Goal: Transaction & Acquisition: Purchase product/service

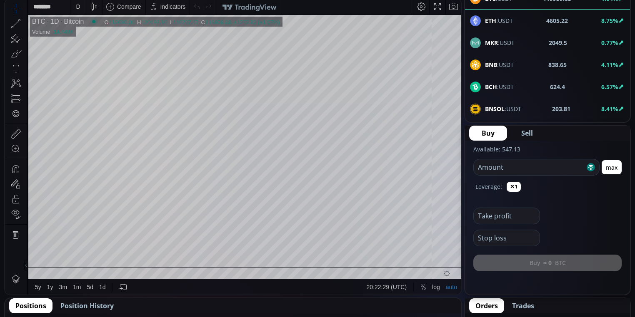
scroll to position [233, 0]
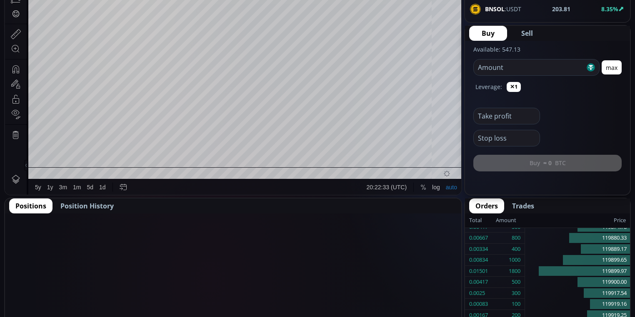
click at [102, 204] on span "Position History" at bounding box center [86, 206] width 53 height 10
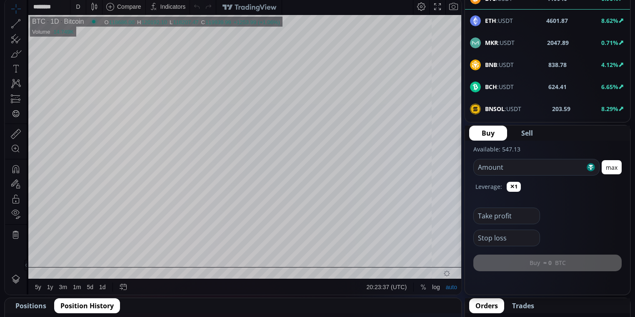
scroll to position [67, 0]
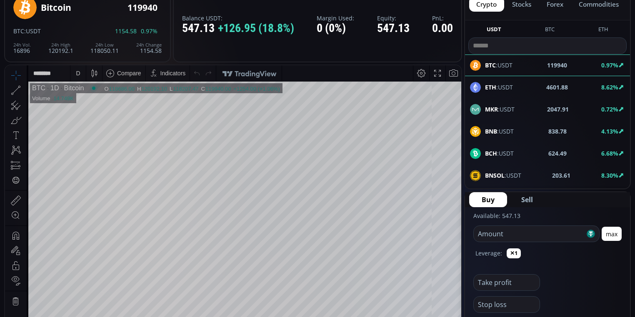
click at [501, 149] on span "BCH :USDT" at bounding box center [499, 153] width 29 height 9
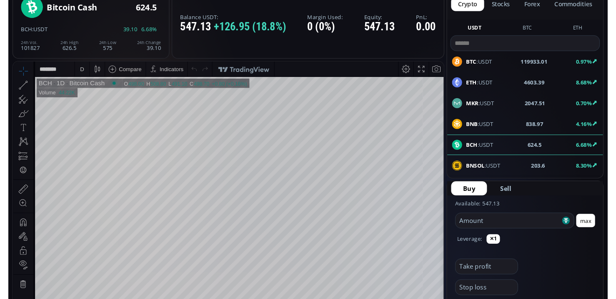
scroll to position [133, 0]
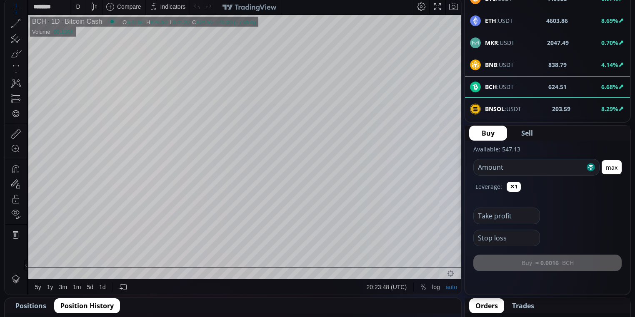
click at [71, 6] on div "D" at bounding box center [77, 7] width 15 height 16
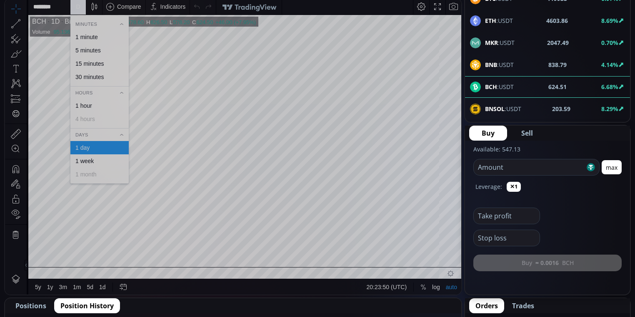
click at [98, 61] on div "15 minutes" at bounding box center [89, 63] width 28 height 7
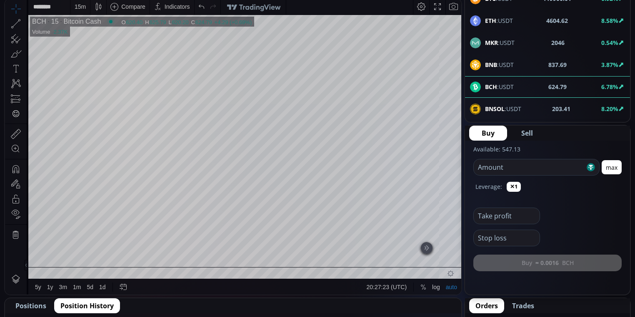
click at [623, 170] on form "Available: 547.13 Amount [PERSON_NAME]: ✕1 Take profit Stop loss Buy ≈ 0.0016 B…" at bounding box center [547, 209] width 165 height 137
click at [614, 169] on button "max" at bounding box center [611, 167] width 20 height 14
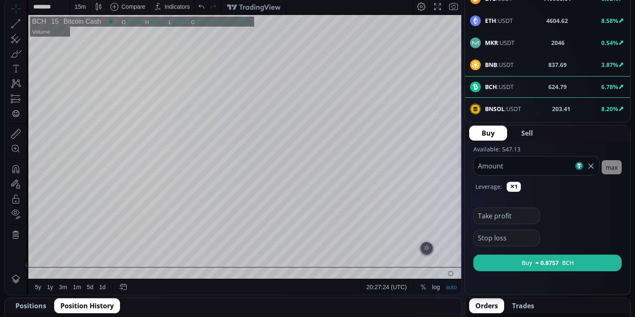
click at [524, 172] on input "******" at bounding box center [524, 166] width 100 height 19
type input "***"
click at [533, 136] on button "Sell" at bounding box center [527, 133] width 37 height 15
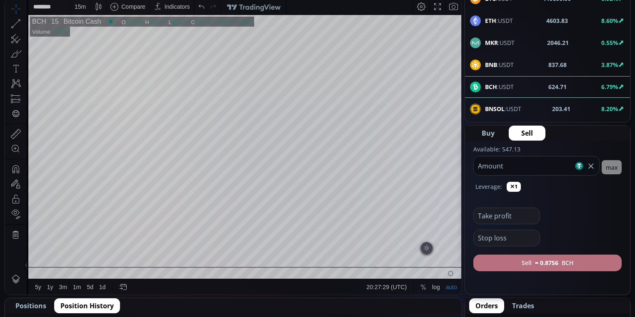
click at [531, 266] on button "Sell ≈ 0.8756 BCH" at bounding box center [547, 263] width 148 height 17
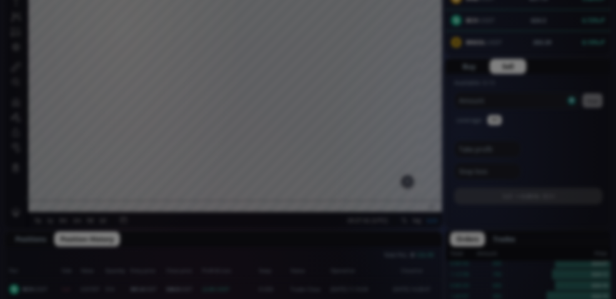
scroll to position [233, 0]
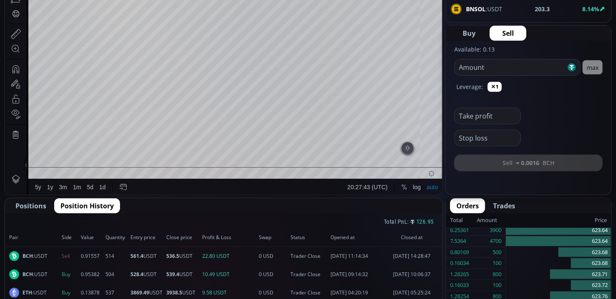
click at [40, 203] on span "Positions" at bounding box center [30, 206] width 31 height 10
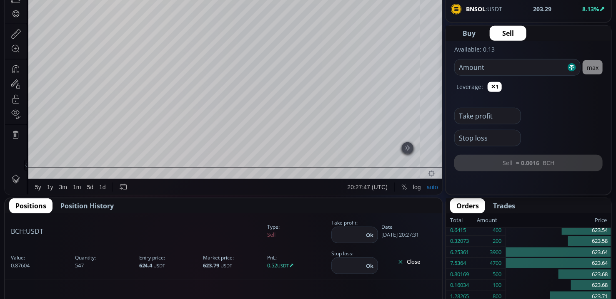
scroll to position [267, 0]
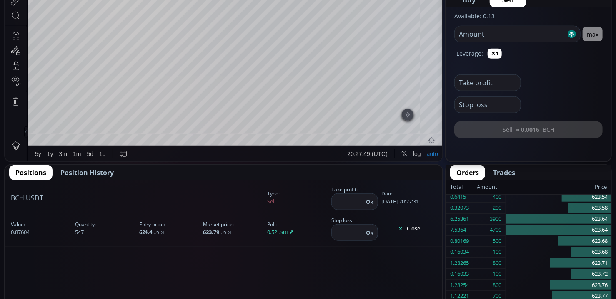
click at [416, 227] on button "Close" at bounding box center [408, 228] width 55 height 13
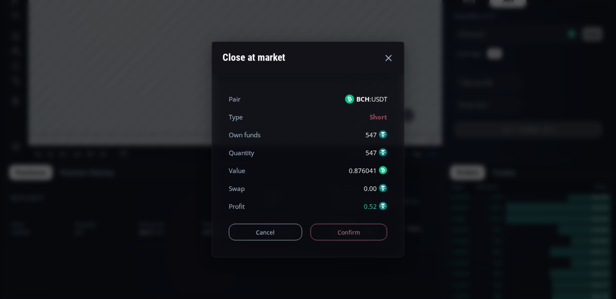
click at [346, 233] on button "Confirm" at bounding box center [348, 232] width 77 height 17
